Goal: Information Seeking & Learning: Learn about a topic

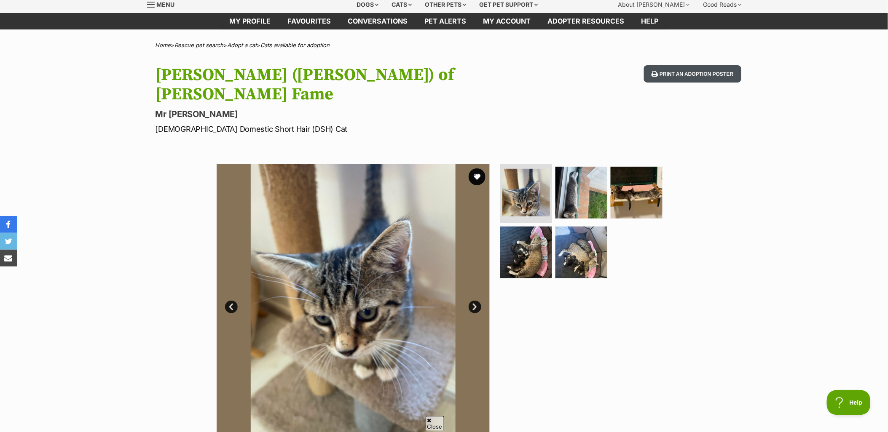
scroll to position [47, 0]
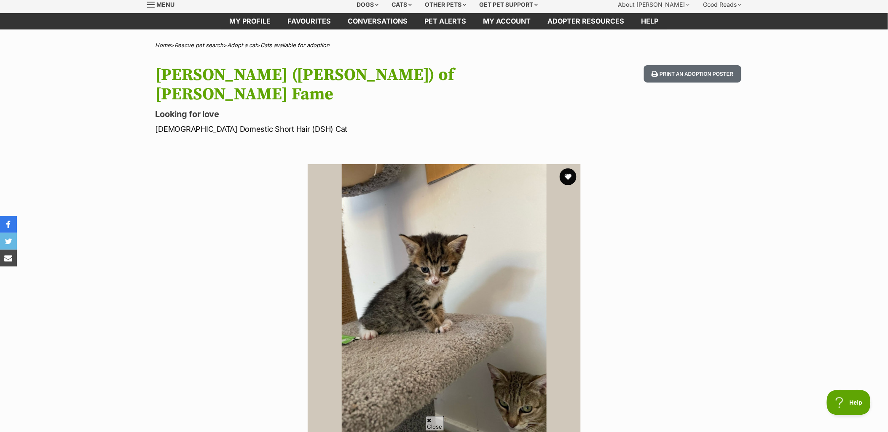
scroll to position [47, 0]
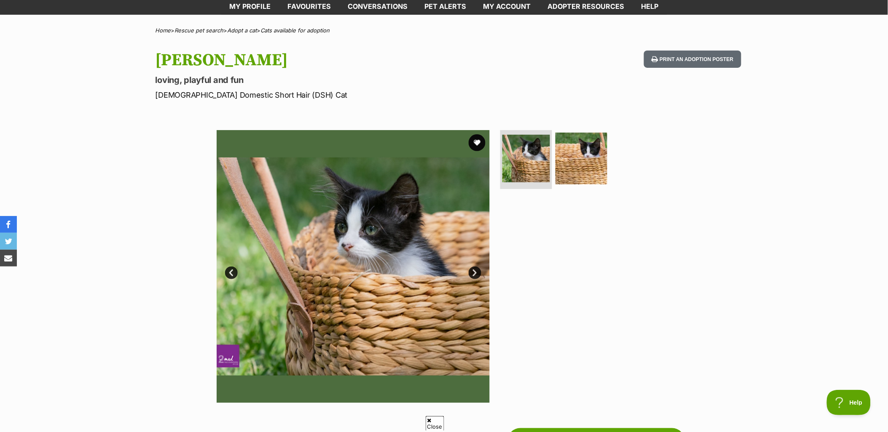
scroll to position [47, 0]
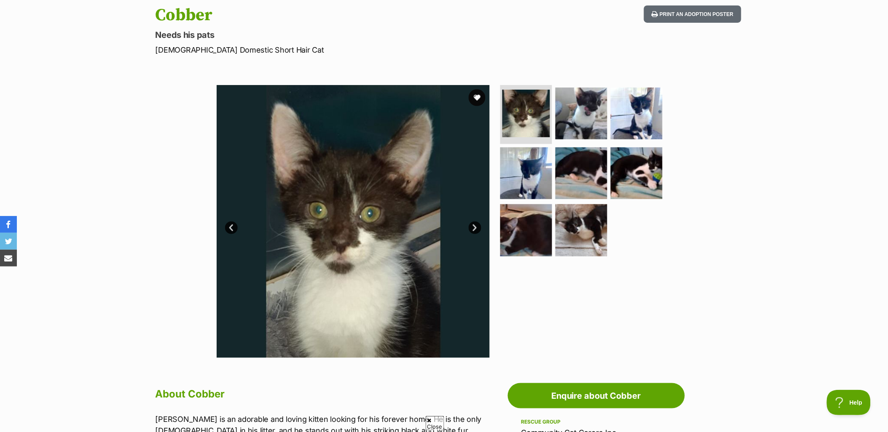
scroll to position [94, 0]
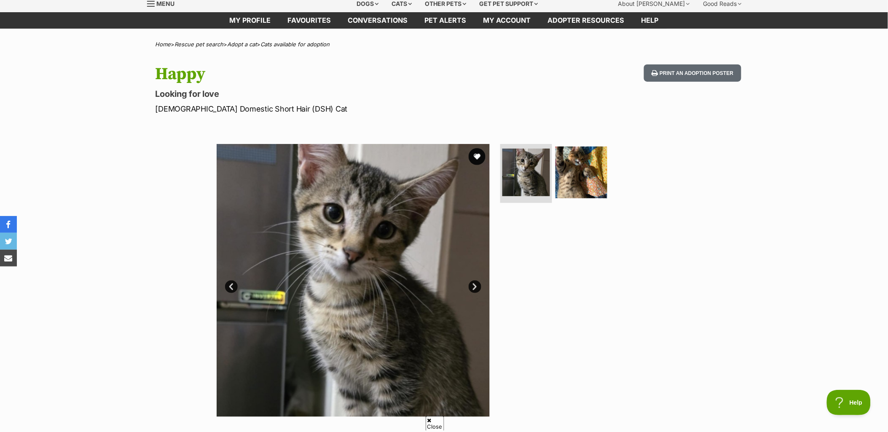
scroll to position [47, 0]
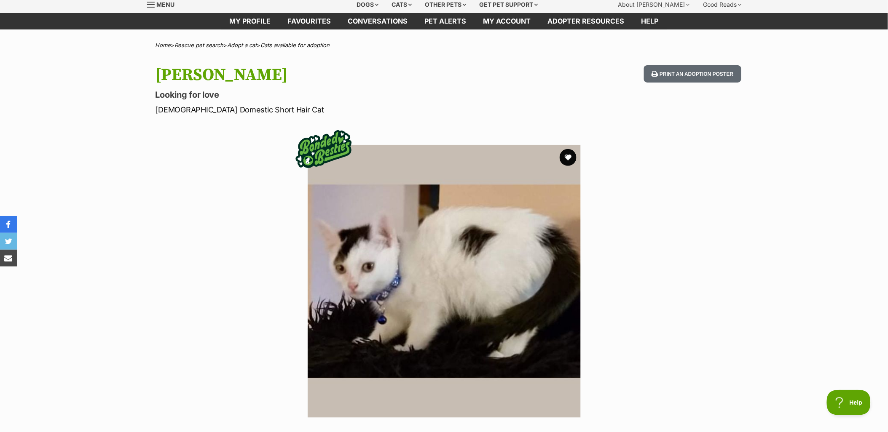
scroll to position [47, 0]
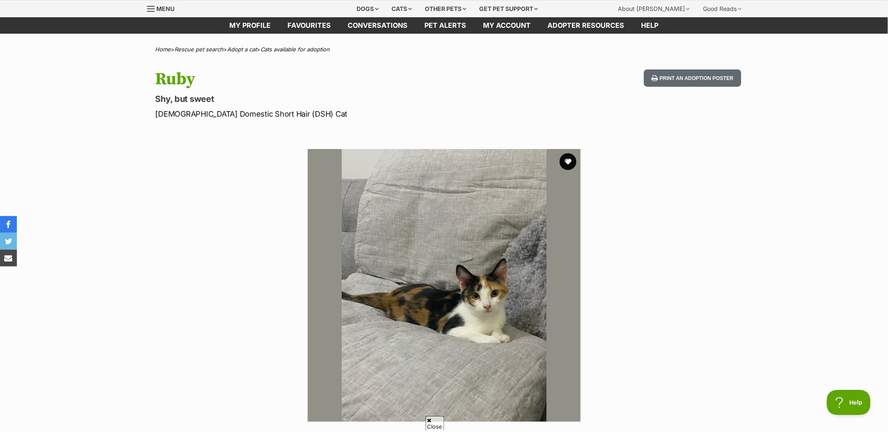
scroll to position [94, 0]
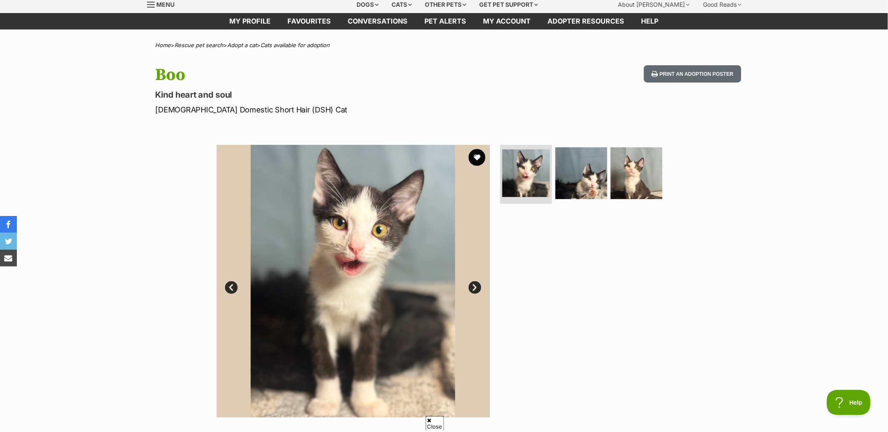
scroll to position [47, 0]
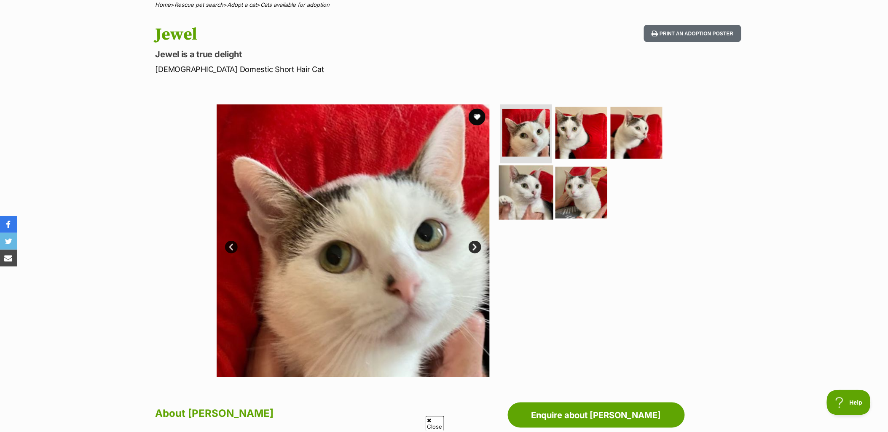
scroll to position [94, 0]
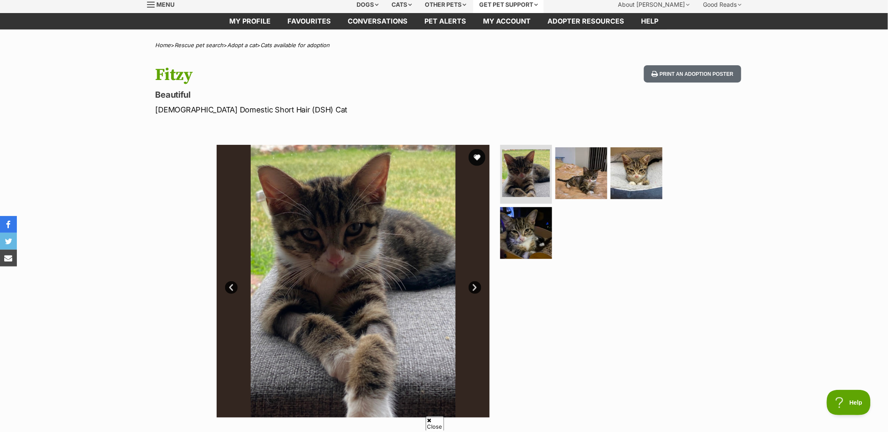
scroll to position [47, 0]
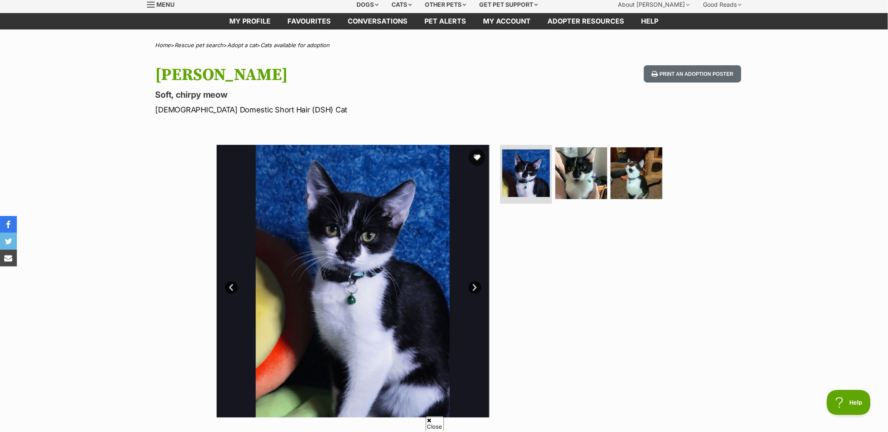
scroll to position [47, 0]
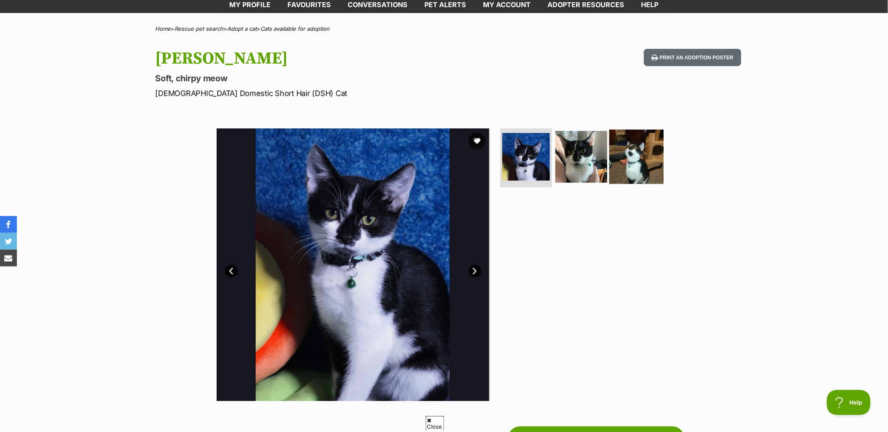
click at [635, 153] on img at bounding box center [637, 157] width 54 height 54
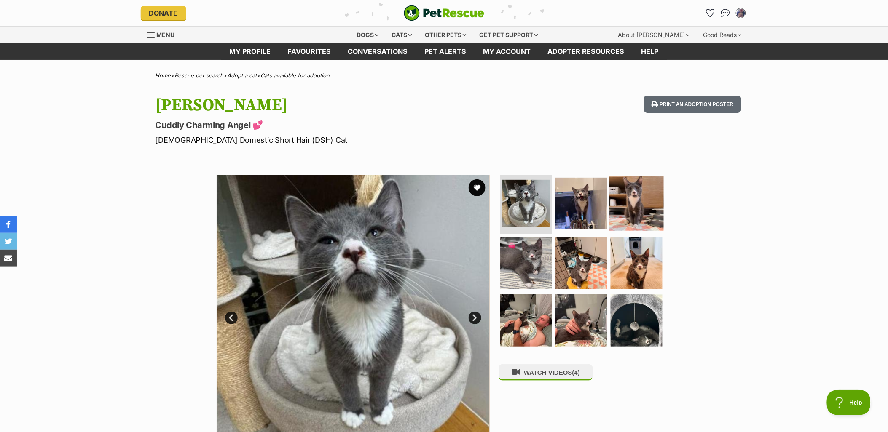
click at [635, 209] on img at bounding box center [637, 204] width 54 height 54
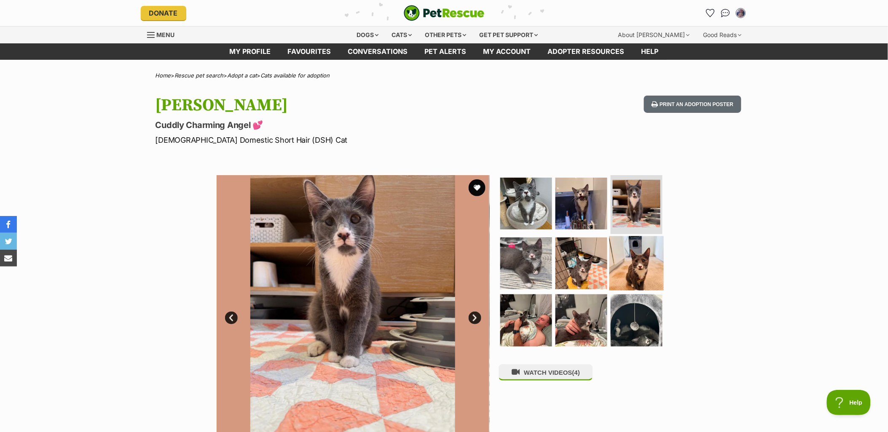
click at [632, 289] on link at bounding box center [637, 287] width 54 height 9
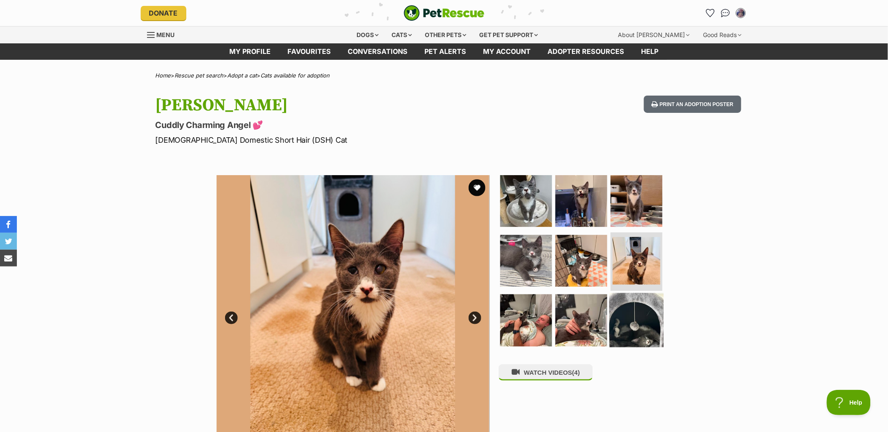
click at [633, 311] on img at bounding box center [637, 320] width 54 height 54
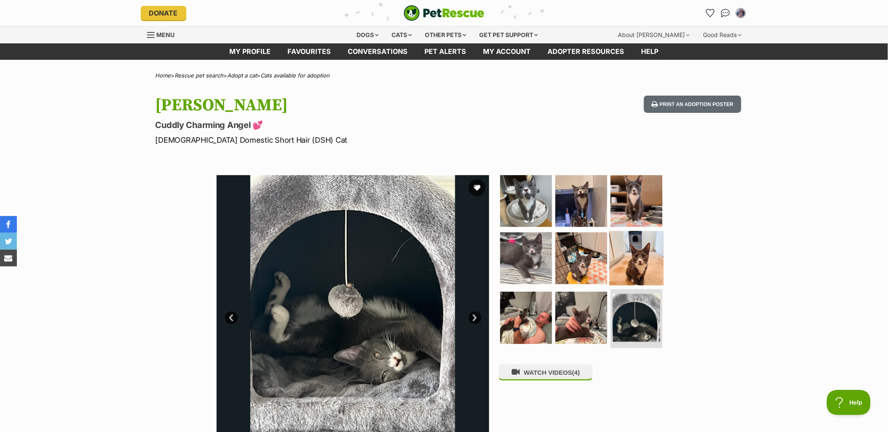
click at [637, 275] on img at bounding box center [637, 258] width 54 height 54
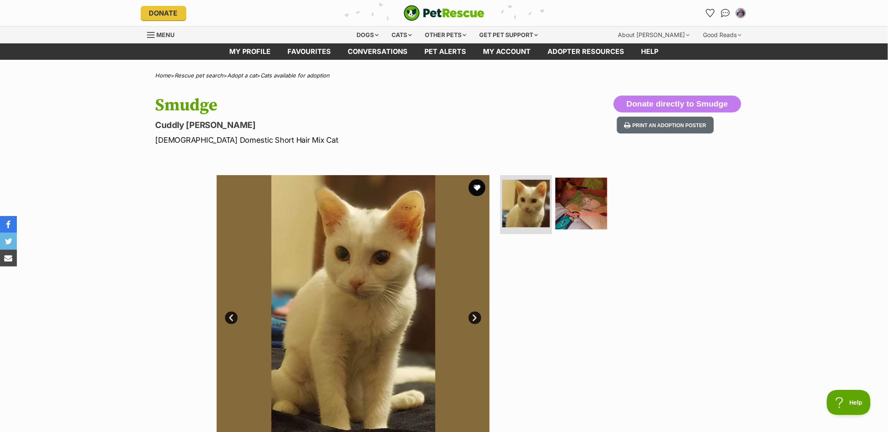
drag, startPoint x: 0, startPoint y: 0, endPoint x: 65, endPoint y: 142, distance: 156.4
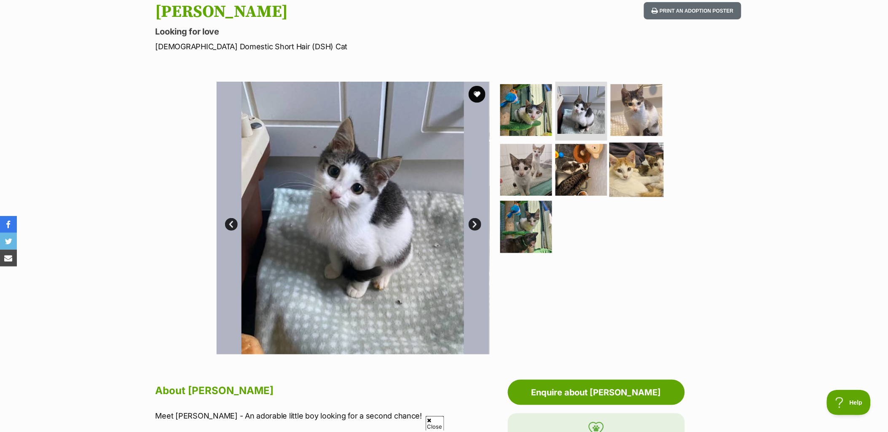
click at [626, 157] on img at bounding box center [637, 169] width 54 height 54
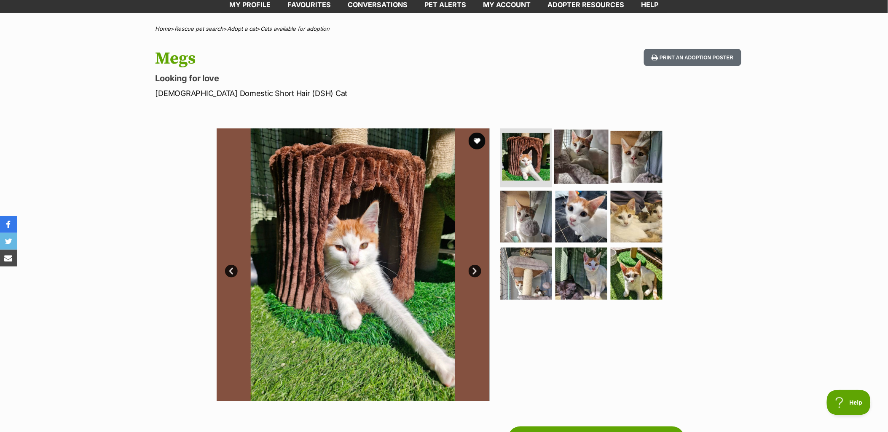
click at [567, 145] on img at bounding box center [581, 157] width 54 height 54
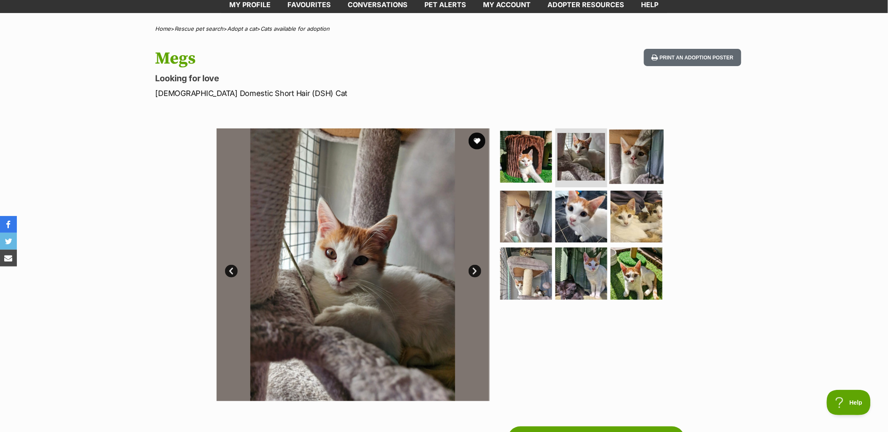
click at [623, 157] on img at bounding box center [637, 157] width 54 height 54
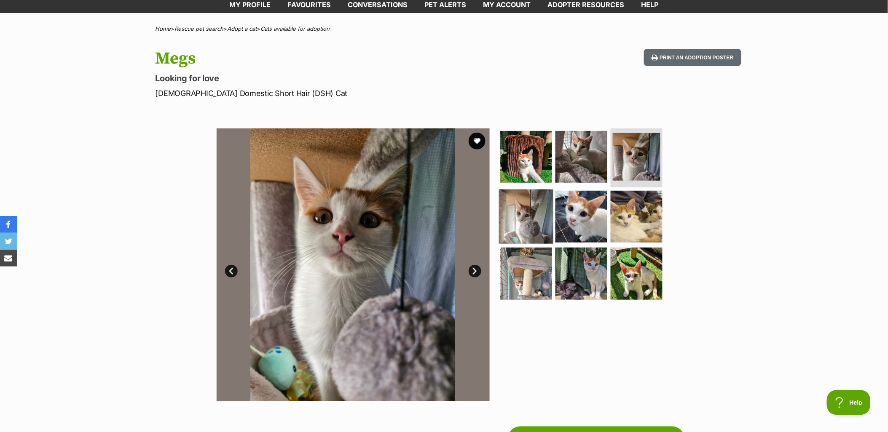
click at [526, 224] on img at bounding box center [526, 216] width 54 height 54
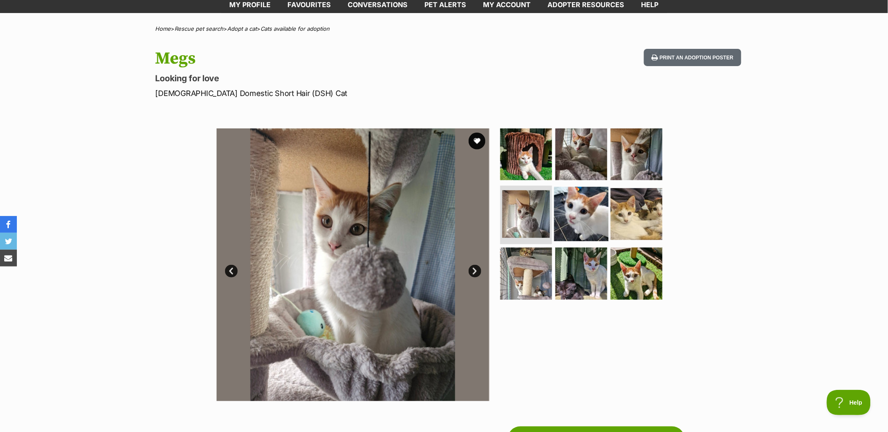
click at [570, 223] on img at bounding box center [581, 214] width 54 height 54
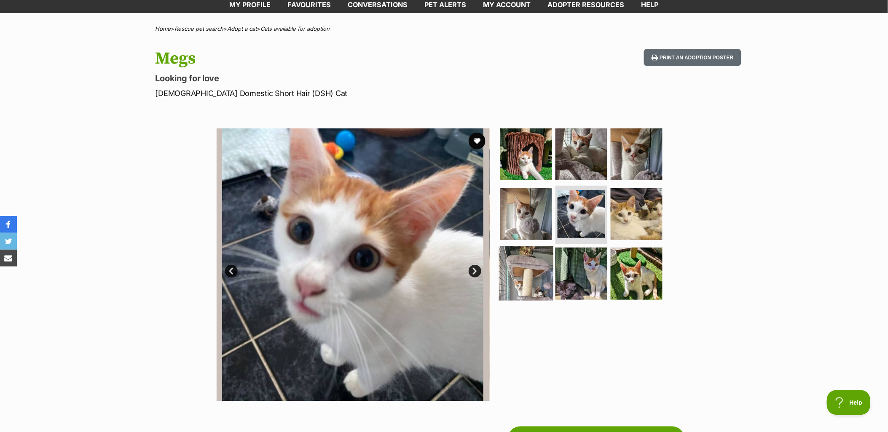
click at [534, 285] on img at bounding box center [526, 274] width 54 height 54
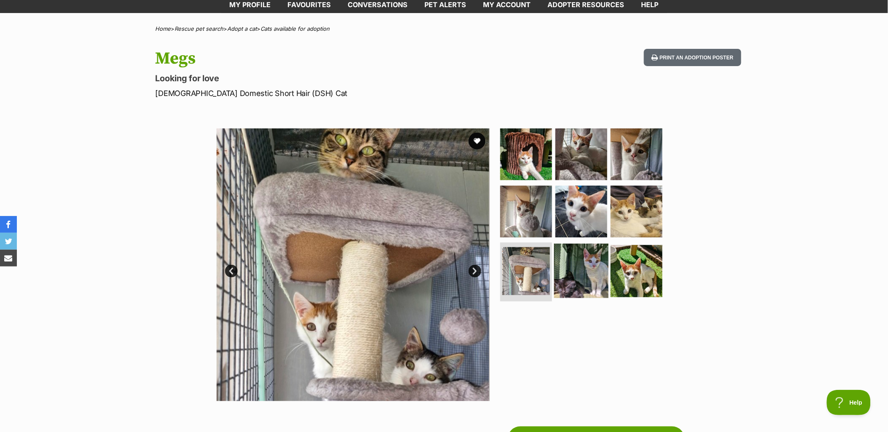
click at [580, 277] on img at bounding box center [581, 271] width 54 height 54
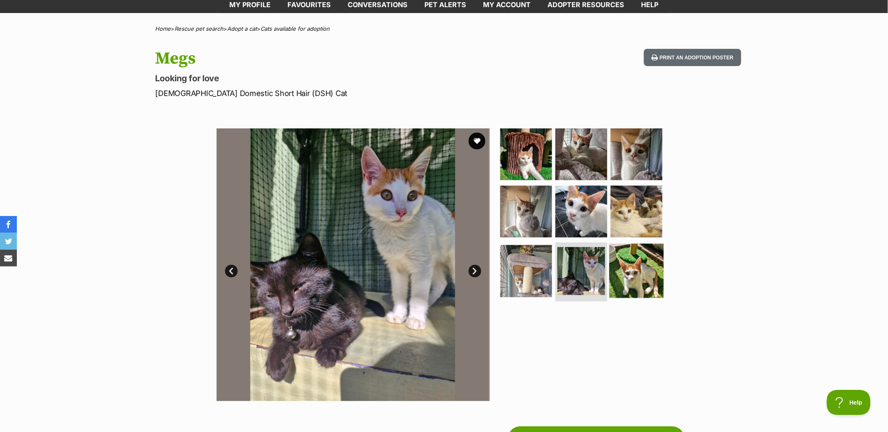
click at [626, 265] on img at bounding box center [637, 271] width 54 height 54
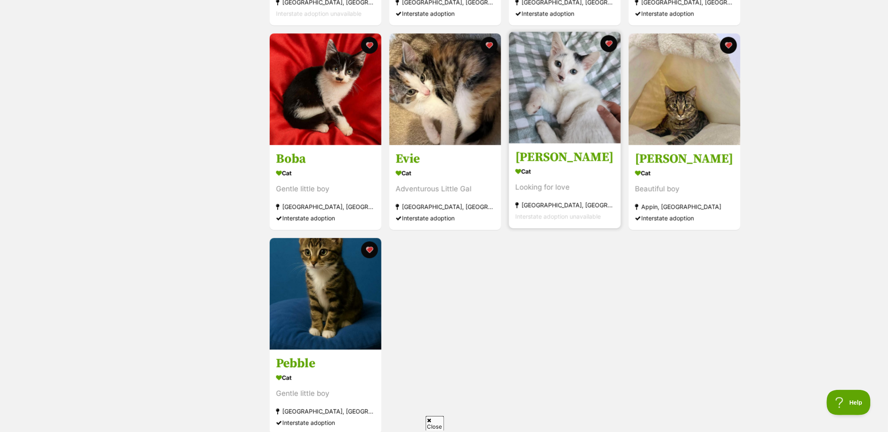
scroll to position [616, 0]
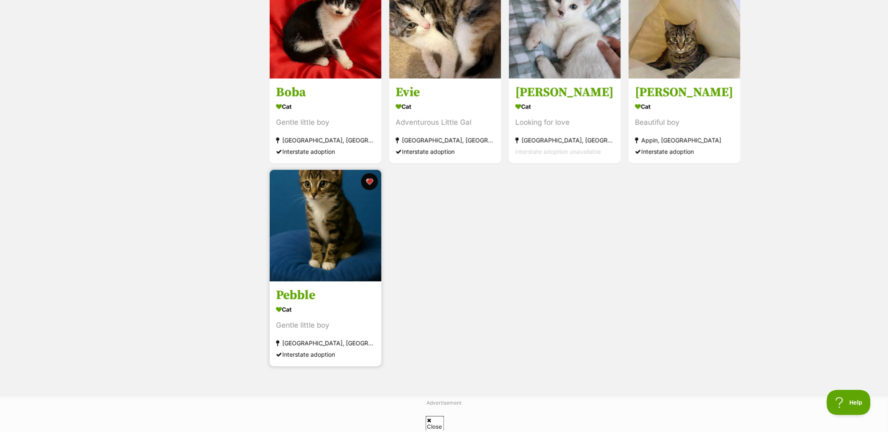
click at [330, 250] on img at bounding box center [326, 226] width 112 height 112
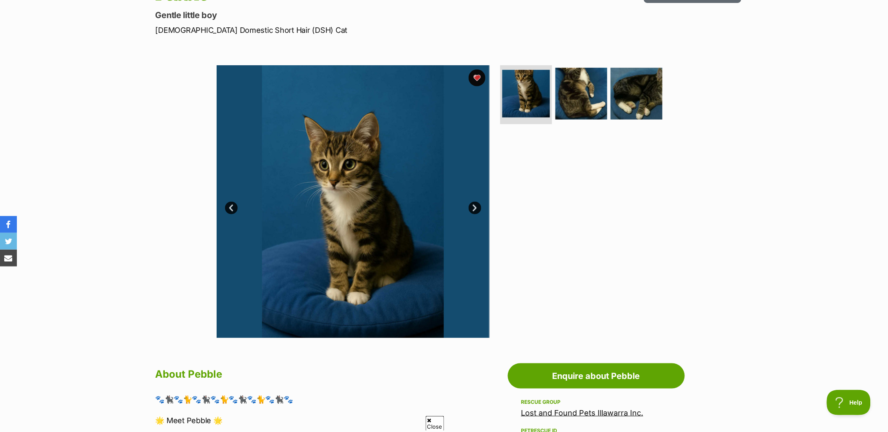
scroll to position [94, 0]
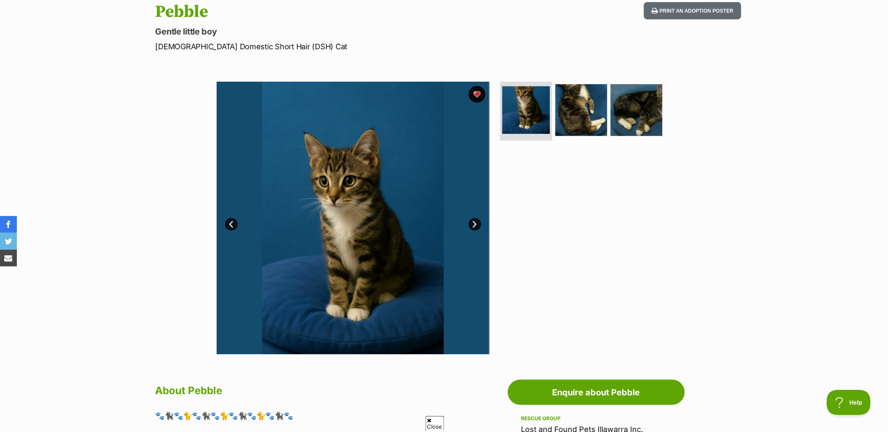
click at [478, 223] on link "Next" at bounding box center [475, 224] width 13 height 13
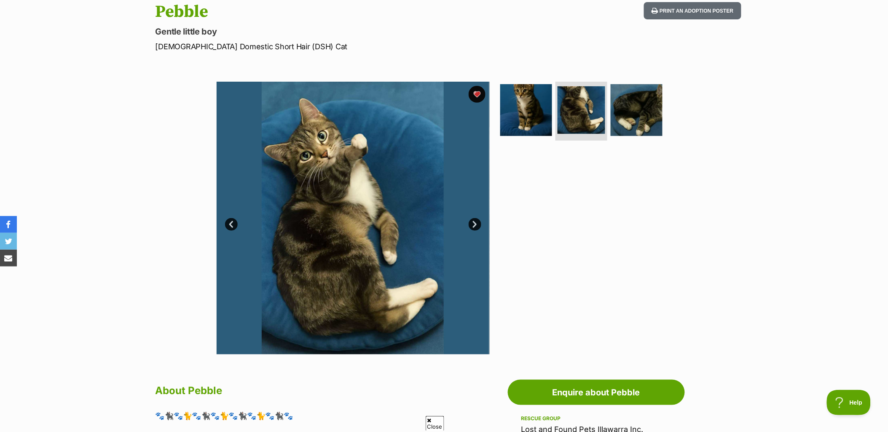
click at [475, 222] on link "Next" at bounding box center [475, 224] width 13 height 13
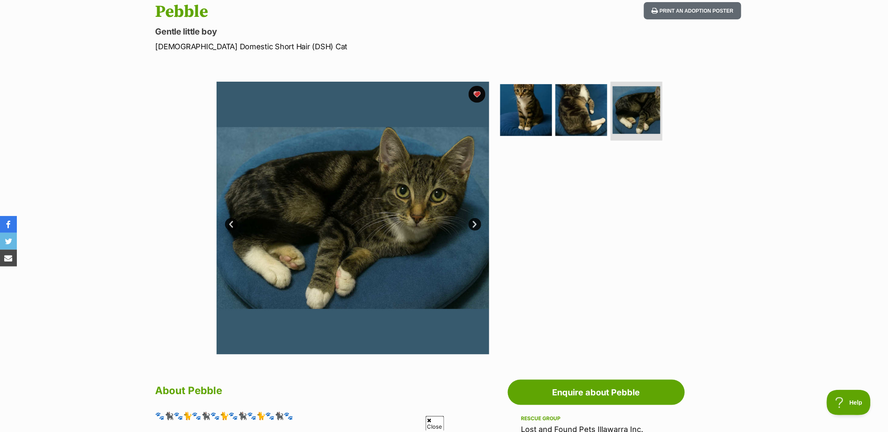
click at [475, 222] on link "Next" at bounding box center [475, 224] width 13 height 13
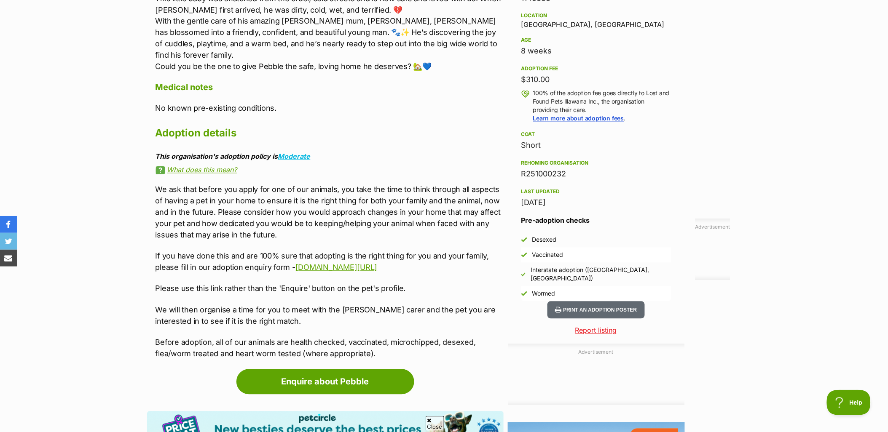
scroll to position [562, 0]
